Goal: Information Seeking & Learning: Learn about a topic

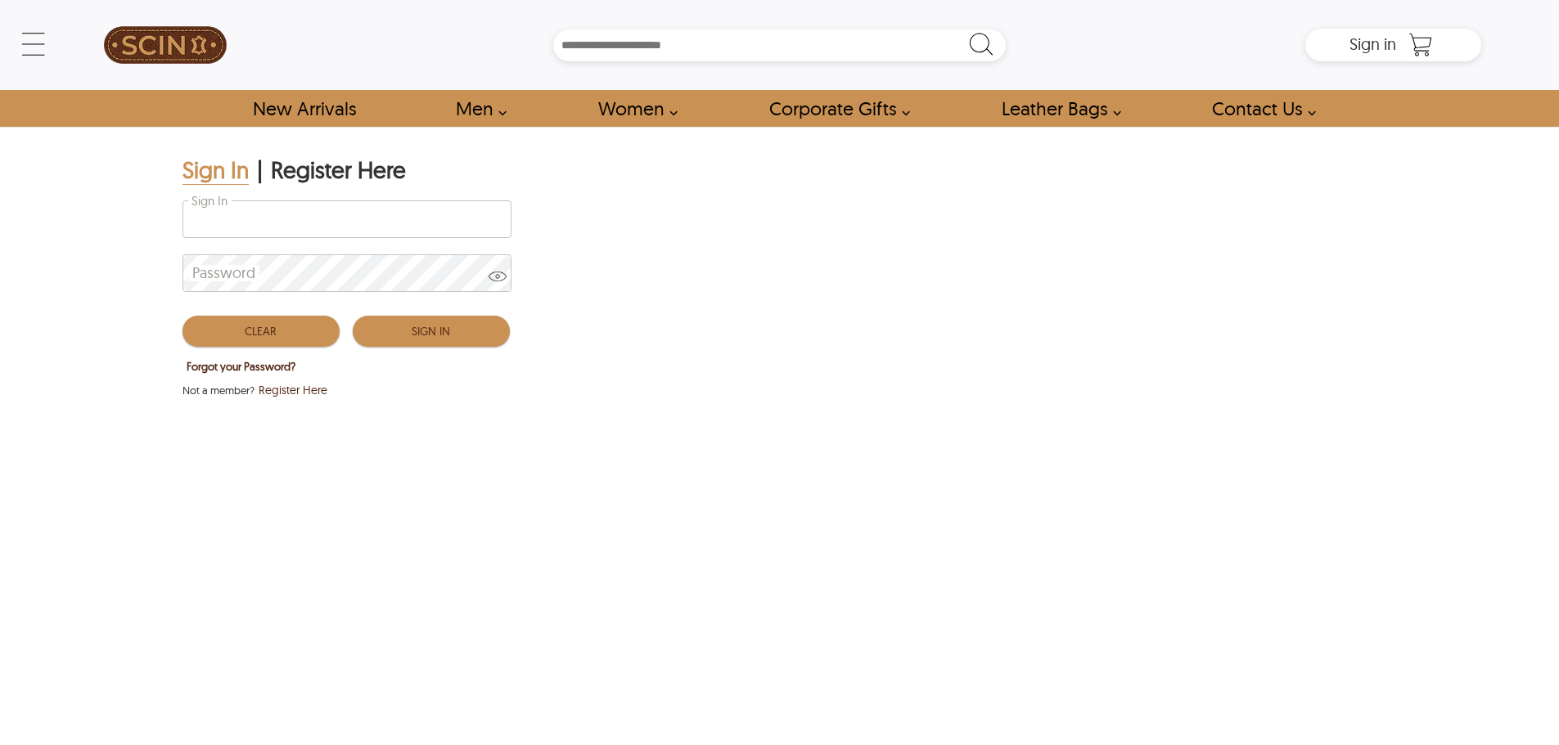
type input "**********"
click at [414, 343] on button "Sign In" at bounding box center [431, 331] width 157 height 31
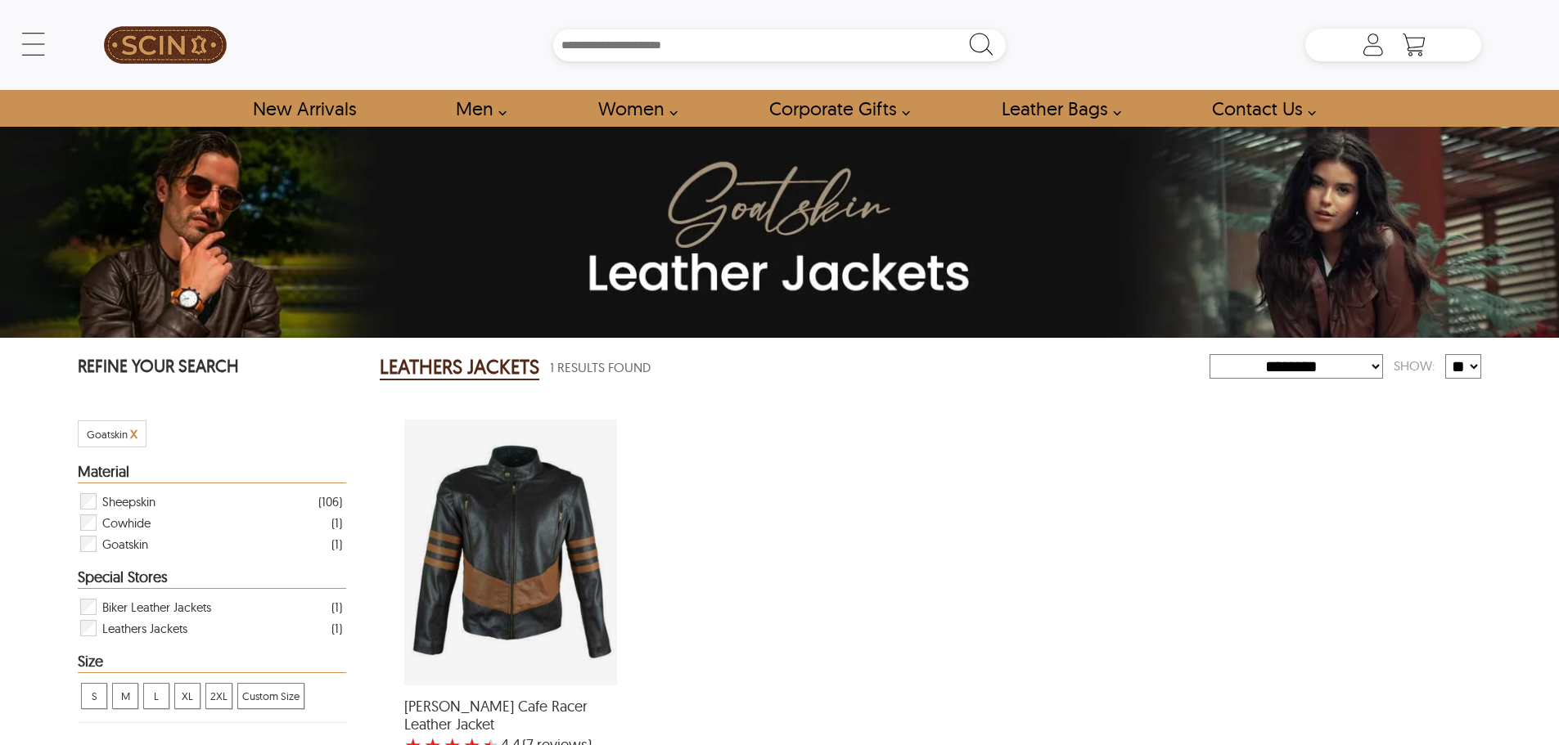
select select "********"
drag, startPoint x: 1568, startPoint y: 155, endPoint x: 1551, endPoint y: 347, distance: 193.0
click at [1552, 451] on html "Skip to main content ← Menu New Arrivals Men Leather Jackets Aviator Leather Ja…" at bounding box center [779, 372] width 1559 height 745
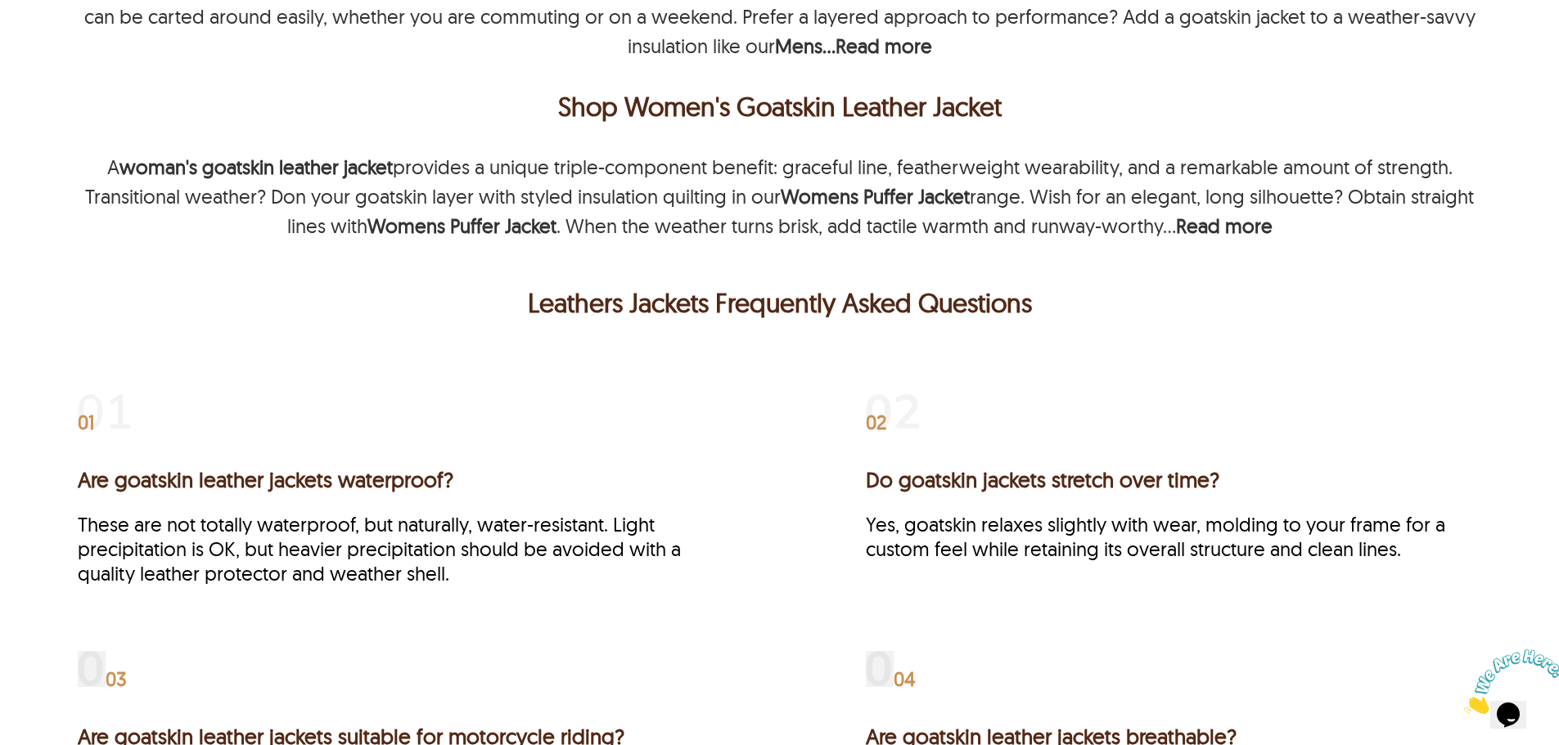
scroll to position [1186, 0]
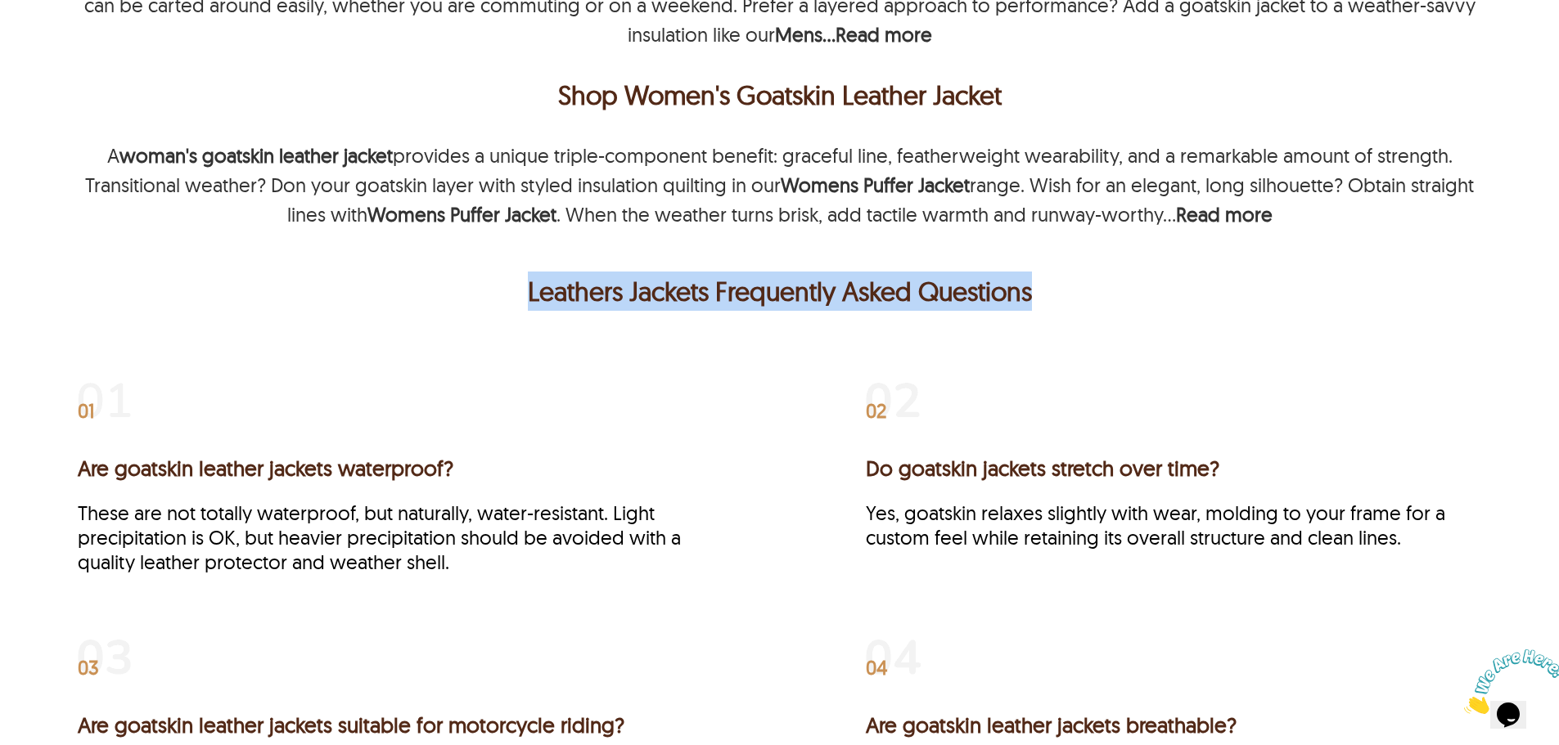
drag, startPoint x: 521, startPoint y: 269, endPoint x: 1097, endPoint y: 292, distance: 576.5
click at [1097, 292] on p "Leathers Jackets Frequently Asked Questions" at bounding box center [779, 291] width 1395 height 39
drag, startPoint x: 1085, startPoint y: 286, endPoint x: 553, endPoint y: 287, distance: 531.8
click at [553, 287] on p "Leathers Jackets Frequently Asked Questions" at bounding box center [779, 291] width 1395 height 39
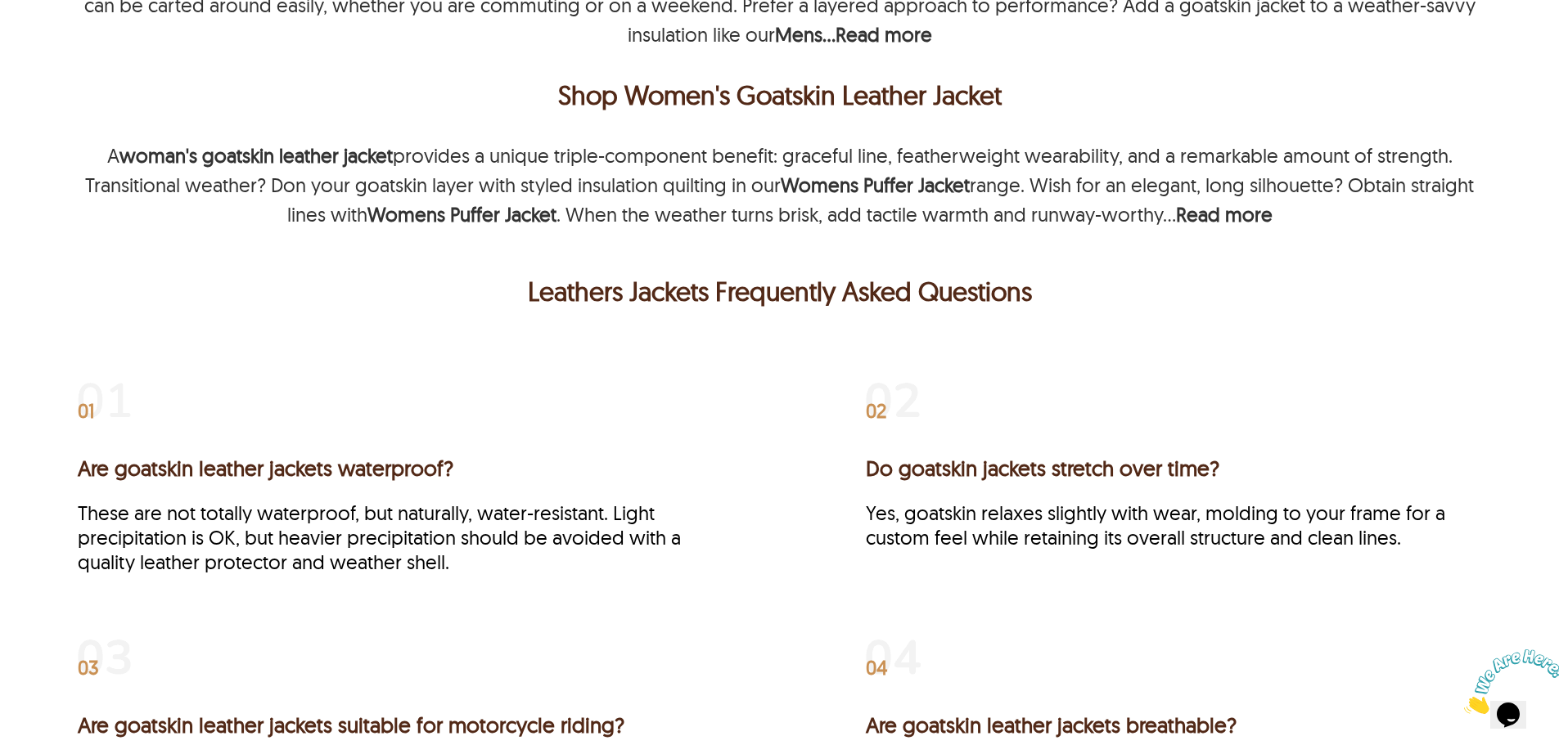
click at [538, 286] on p "Leathers Jackets Frequently Asked Questions" at bounding box center [779, 291] width 1395 height 39
click at [528, 282] on p "Leathers Jackets Frequently Asked Questions" at bounding box center [779, 291] width 1395 height 39
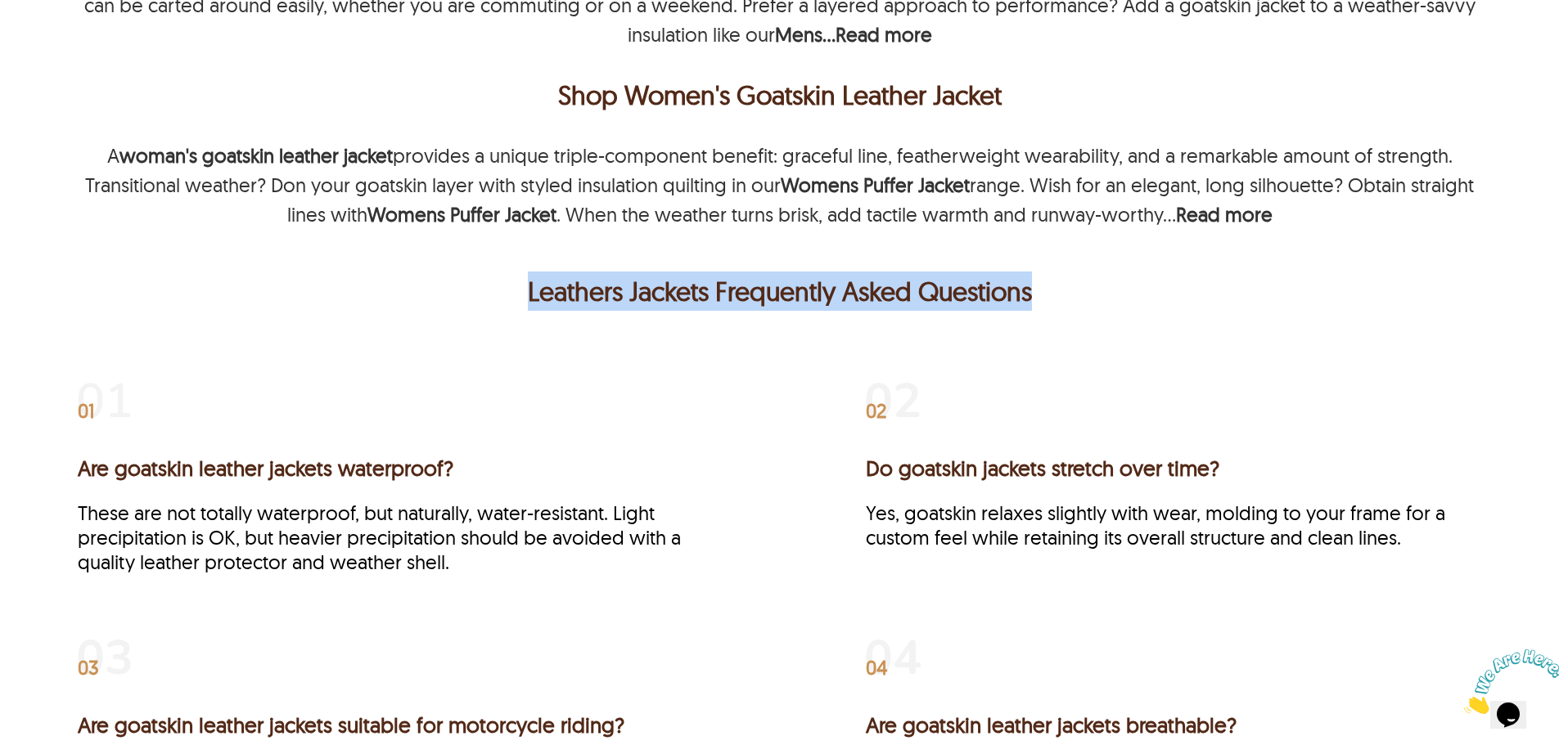
drag, startPoint x: 528, startPoint y: 282, endPoint x: 1006, endPoint y: 276, distance: 478.7
click at [1006, 276] on p "Leathers Jackets Frequently Asked Questions" at bounding box center [779, 291] width 1395 height 39
click at [1078, 272] on p "Leathers Jackets Frequently Asked Questions" at bounding box center [779, 291] width 1395 height 39
drag, startPoint x: 1078, startPoint y: 263, endPoint x: 584, endPoint y: 264, distance: 493.4
click at [584, 272] on p "Leathers Jackets Frequently Asked Questions" at bounding box center [779, 291] width 1395 height 39
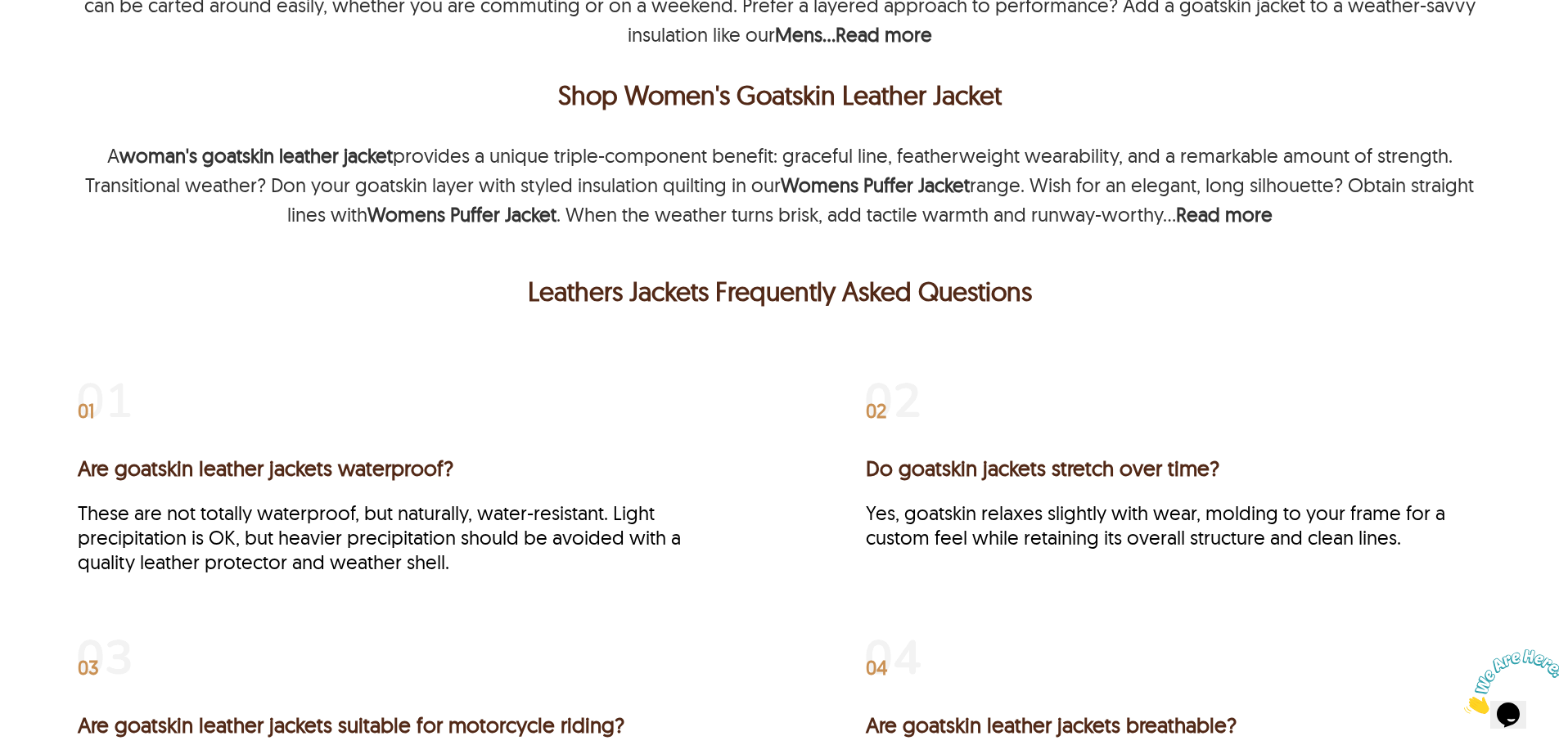
click at [652, 370] on div "01 Are goatskin leather jackets waterproof? These are not totally waterproof, b…" at bounding box center [385, 472] width 615 height 205
click at [734, 77] on p "Shop Women's Goatskin Leather Jacket" at bounding box center [779, 94] width 1395 height 39
drag, startPoint x: 734, startPoint y: 77, endPoint x: 970, endPoint y: 63, distance: 236.1
click at [970, 75] on p "Shop Women's Goatskin Leather Jacket" at bounding box center [779, 94] width 1395 height 39
copy p "Goatskin Leather Jacket"
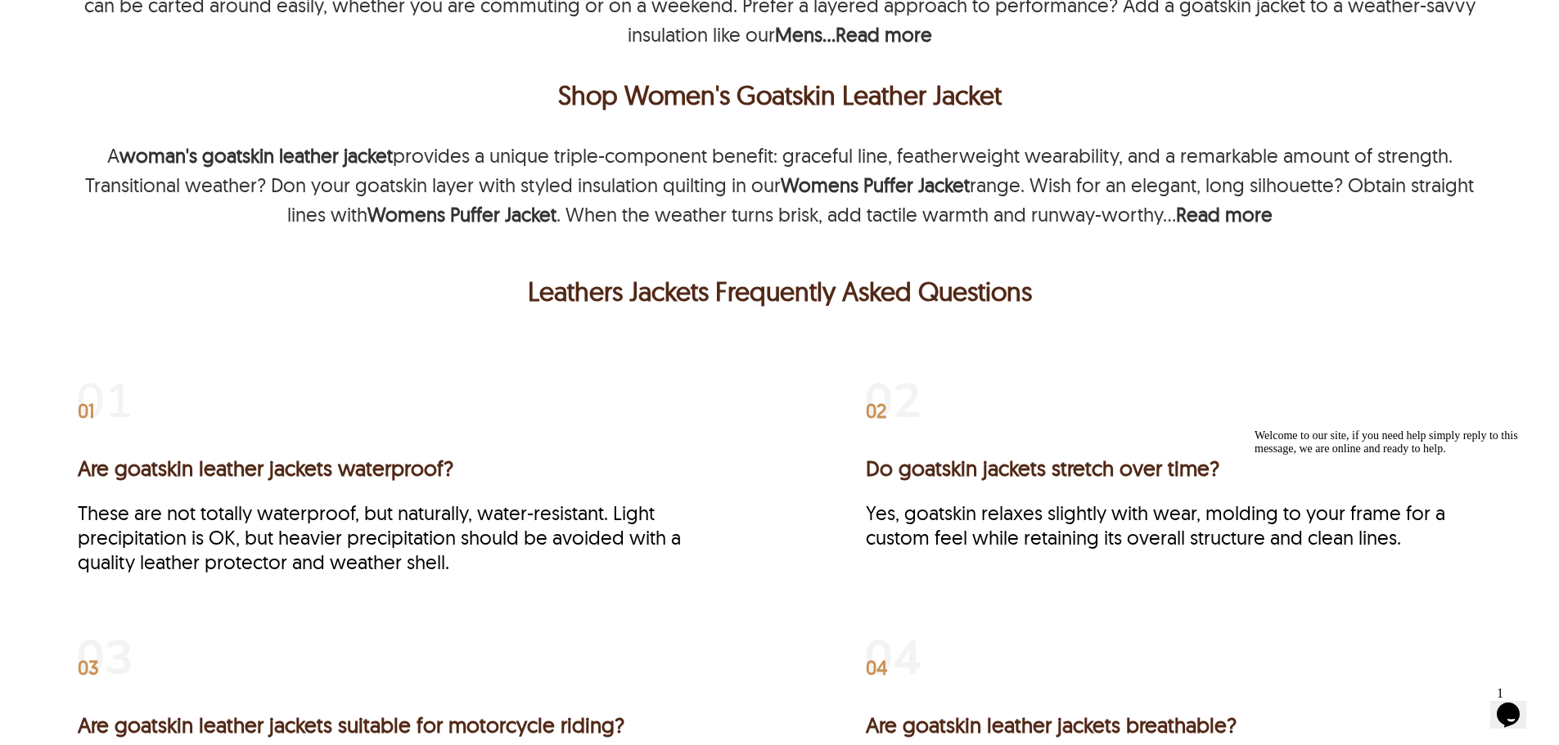
click at [621, 383] on div "01 Are goatskin leather jackets waterproof? These are not totally waterproof, b…" at bounding box center [385, 472] width 615 height 205
